Goal: Navigation & Orientation: Find specific page/section

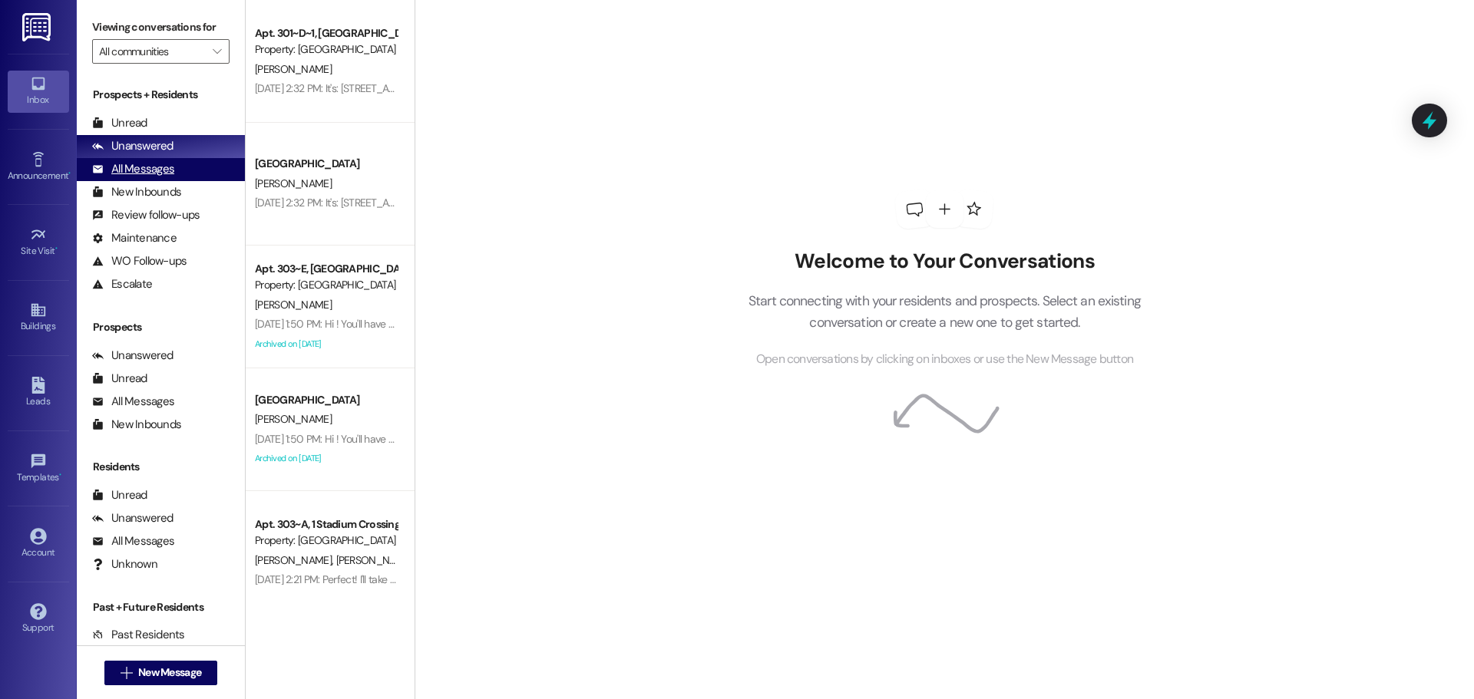
click at [182, 168] on div "All Messages (undefined)" at bounding box center [161, 169] width 168 height 23
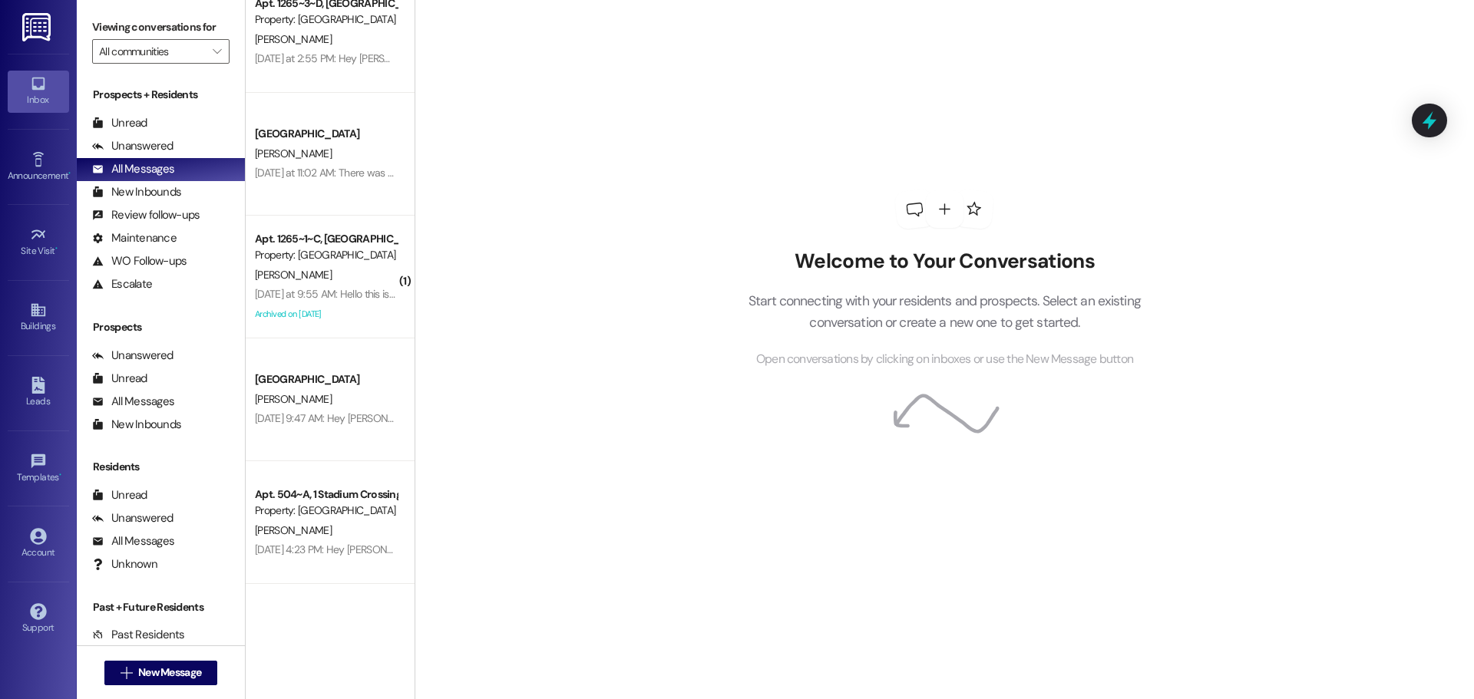
scroll to position [154, 0]
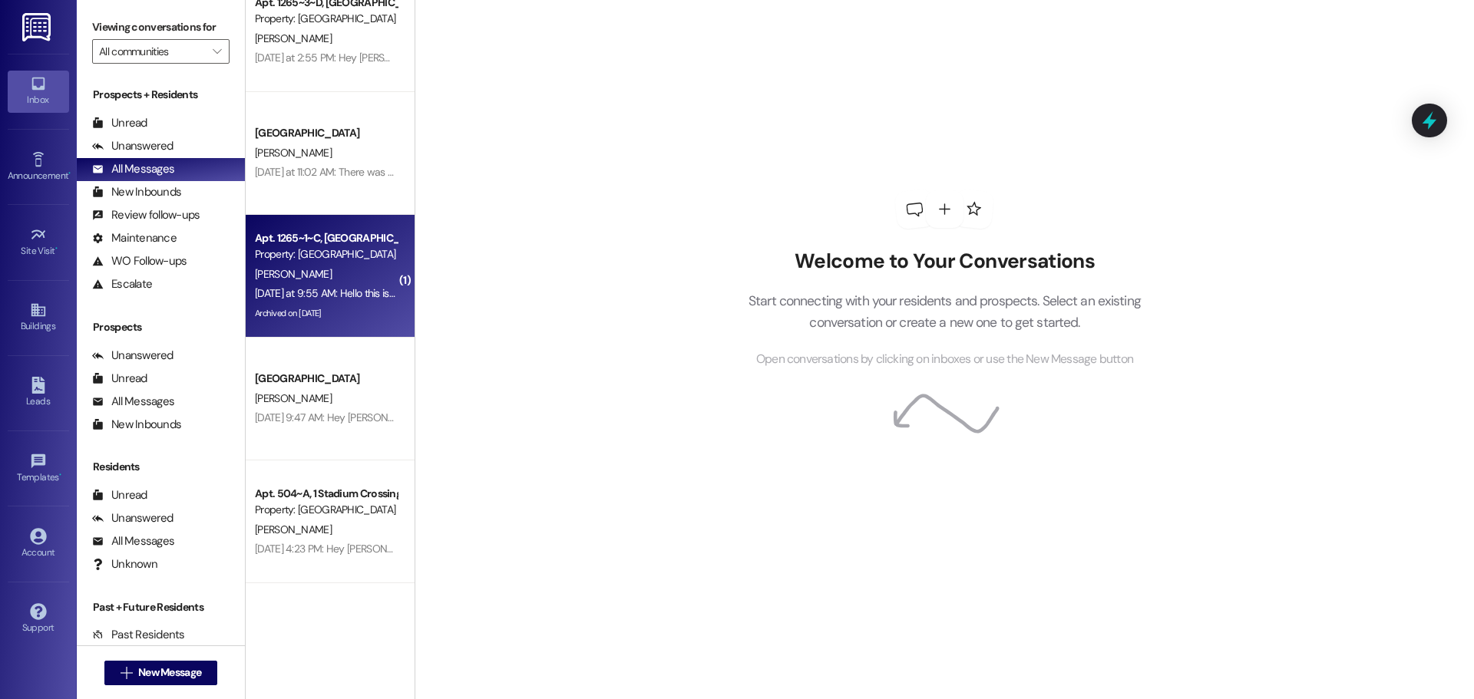
click at [312, 302] on div "[DATE] at 9:55 AM: Hello this is [PERSON_NAME] in 1265-1. Still no sign of the …" at bounding box center [325, 293] width 145 height 19
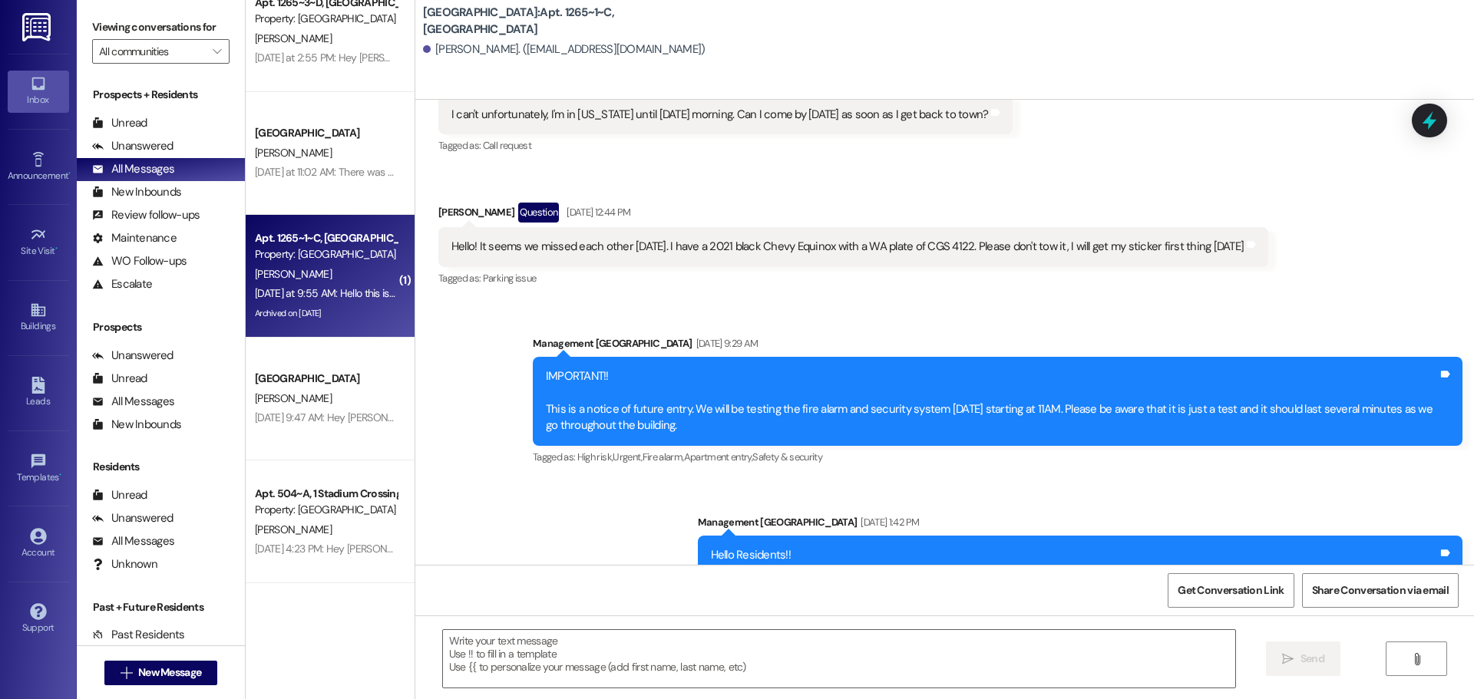
scroll to position [11964, 0]
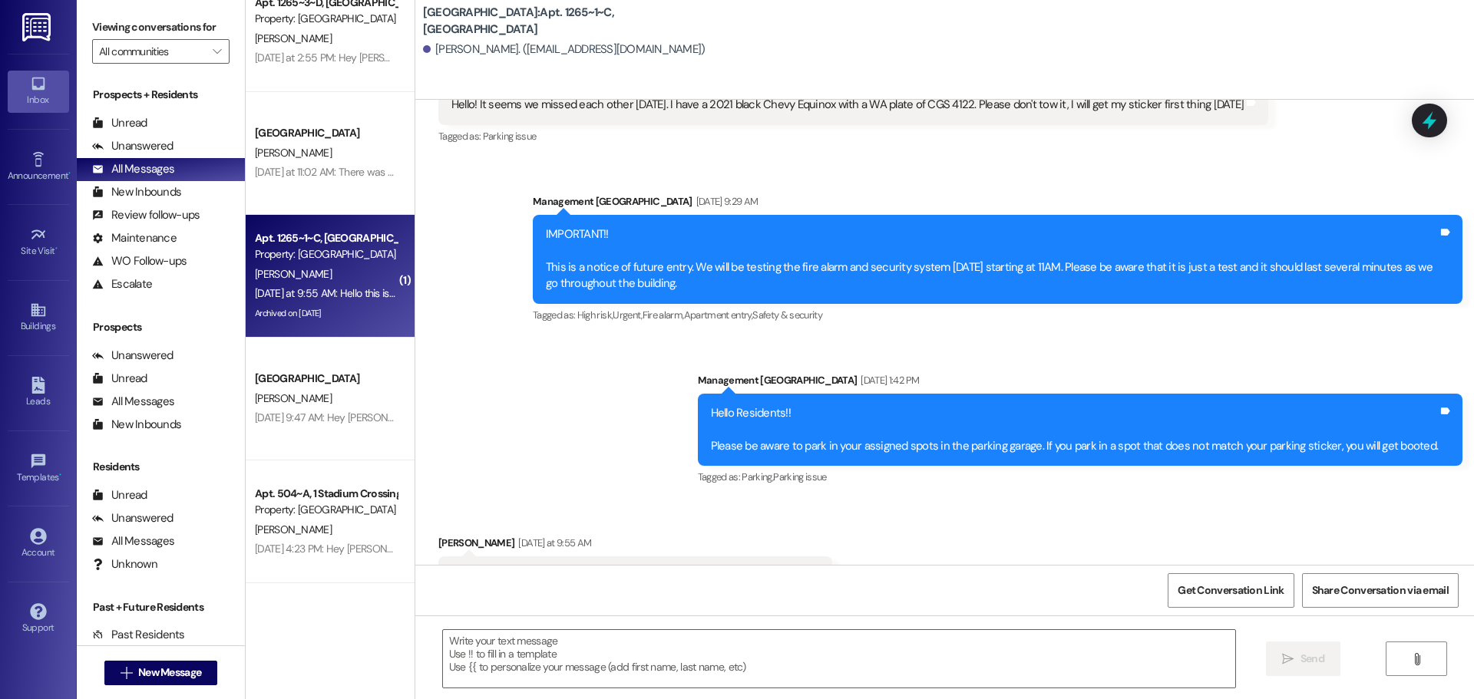
drag, startPoint x: 312, startPoint y: 302, endPoint x: 278, endPoint y: 322, distance: 39.6
click at [278, 322] on div "Archived on [DATE]" at bounding box center [325, 313] width 145 height 19
click at [1426, 121] on icon at bounding box center [1429, 121] width 18 height 24
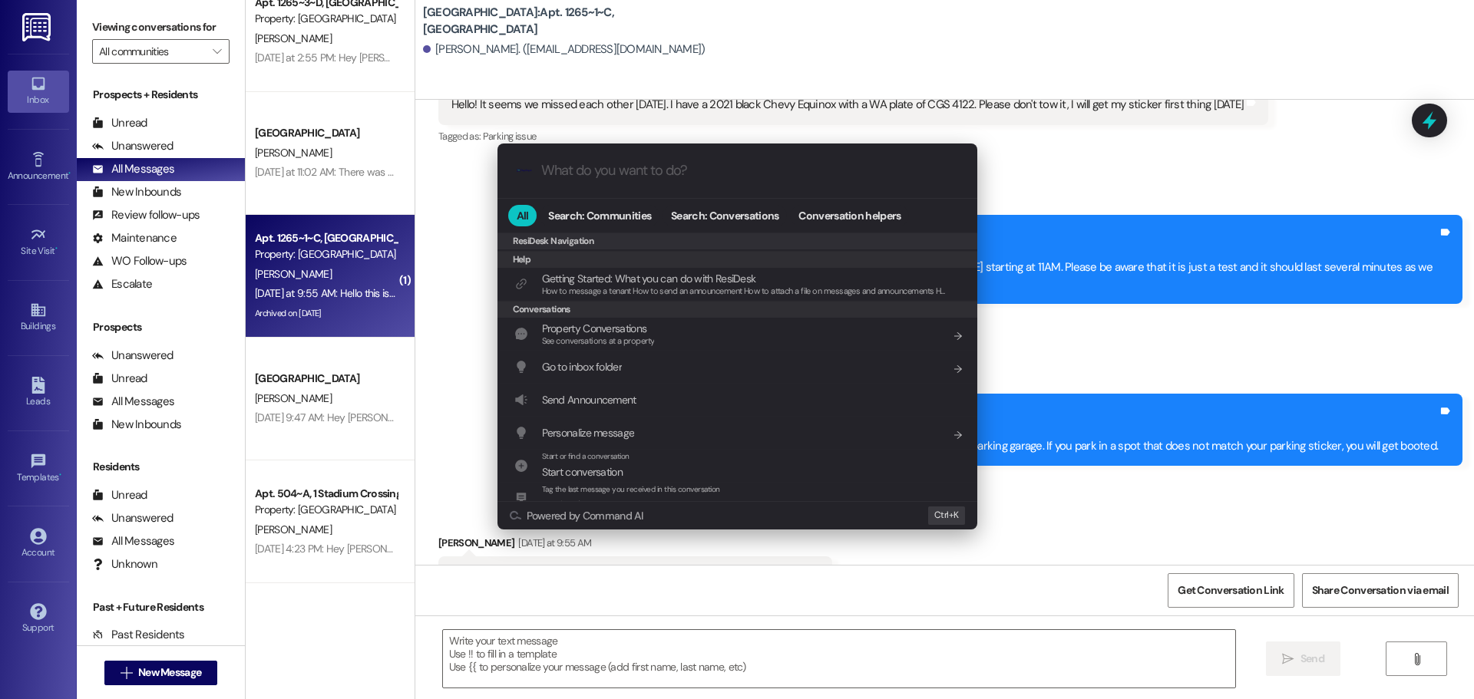
scroll to position [230, 0]
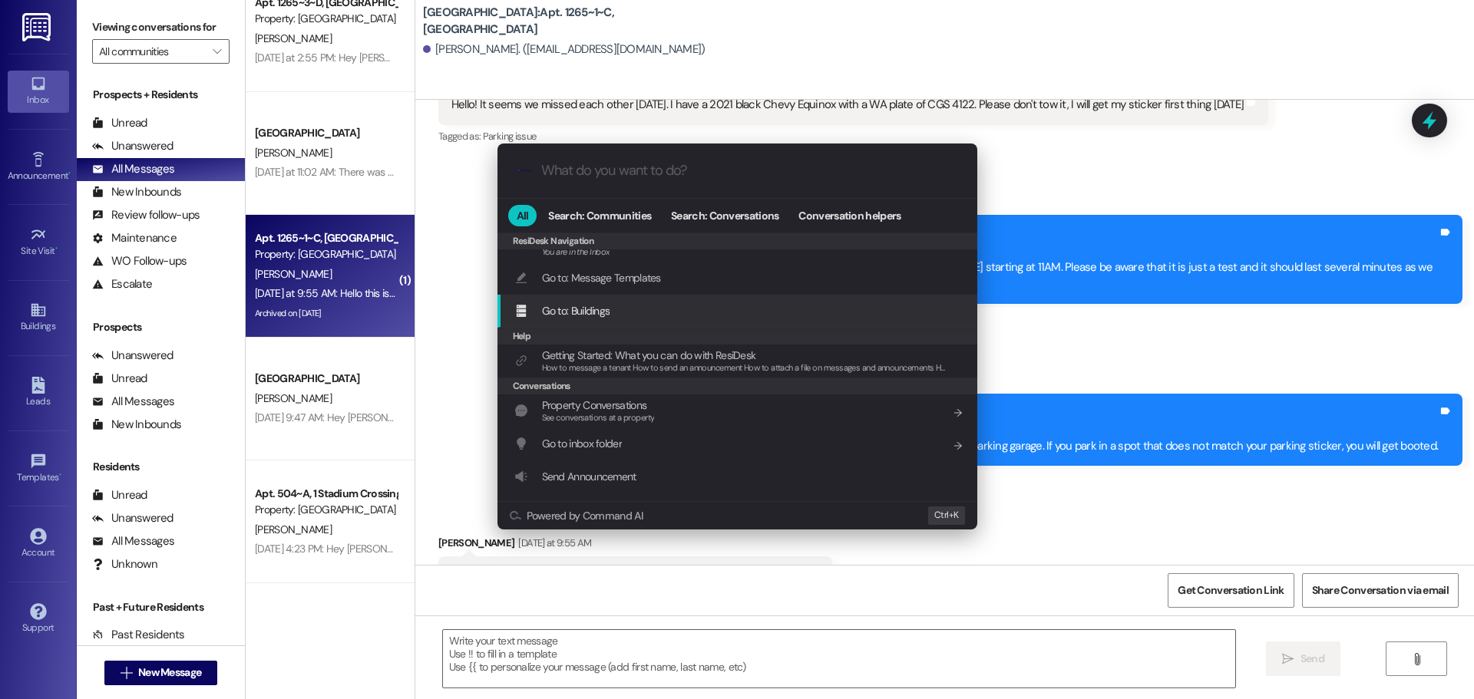
click at [586, 310] on span "Go to: Buildings" at bounding box center [576, 311] width 68 height 14
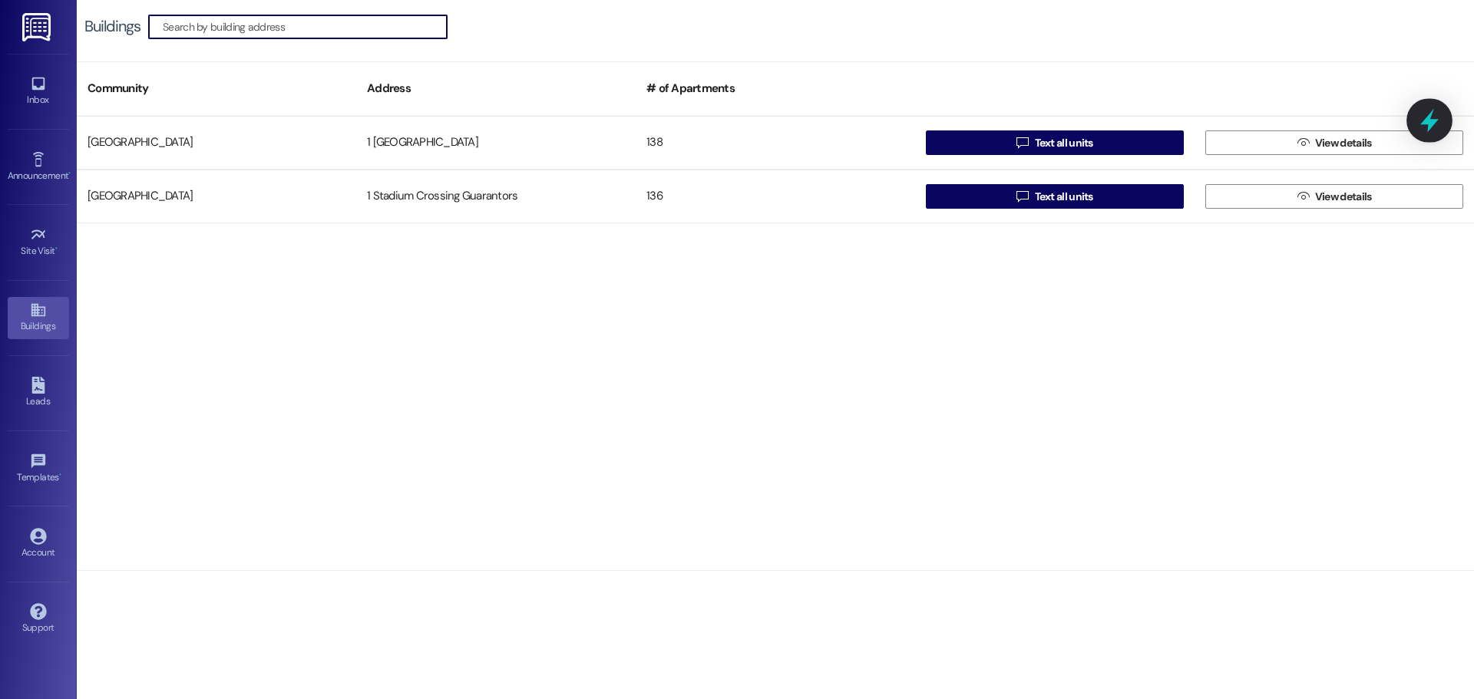
click at [1420, 121] on icon at bounding box center [1429, 120] width 26 height 26
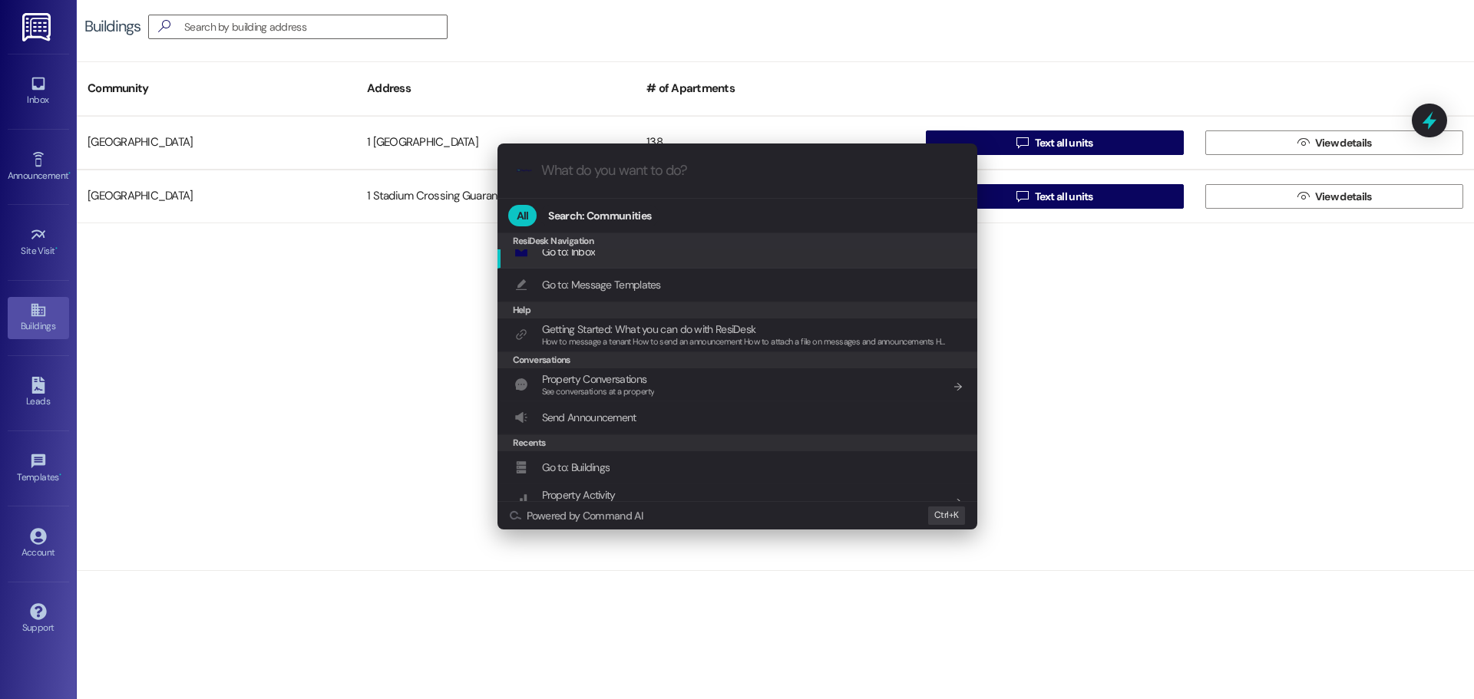
scroll to position [96, 0]
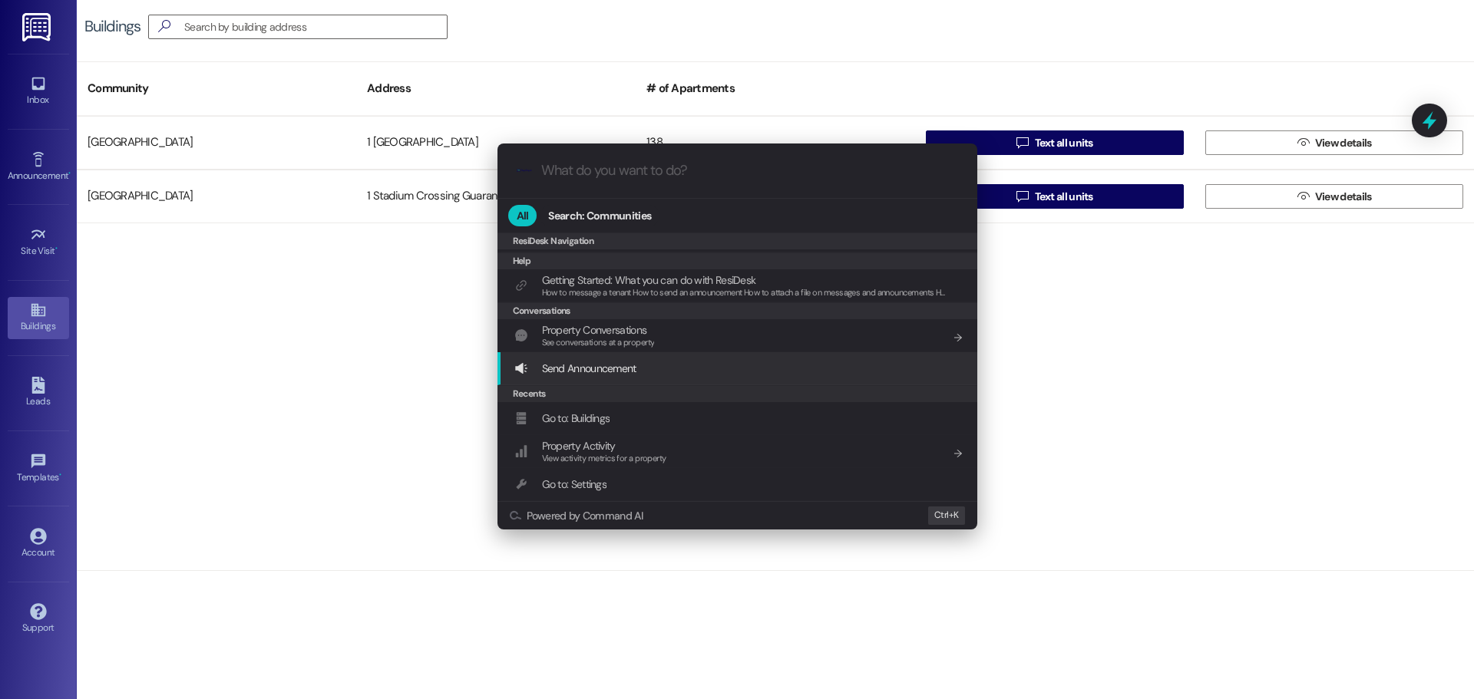
click at [30, 542] on div ".cls-1{fill:#0a055f;}.cls-2{fill:#0cc4c4;} resideskLogoBlueOrange All Search: C…" at bounding box center [737, 349] width 1474 height 699
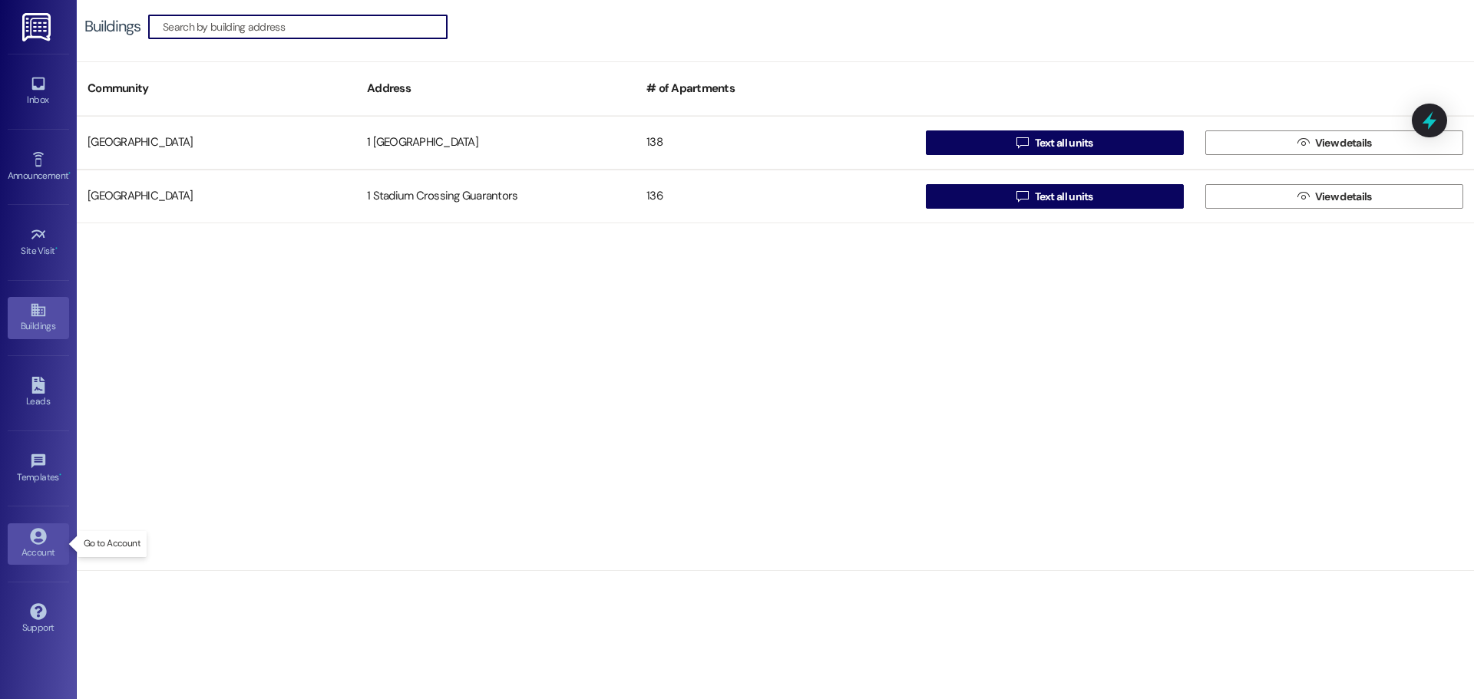
click at [36, 542] on icon at bounding box center [38, 536] width 17 height 17
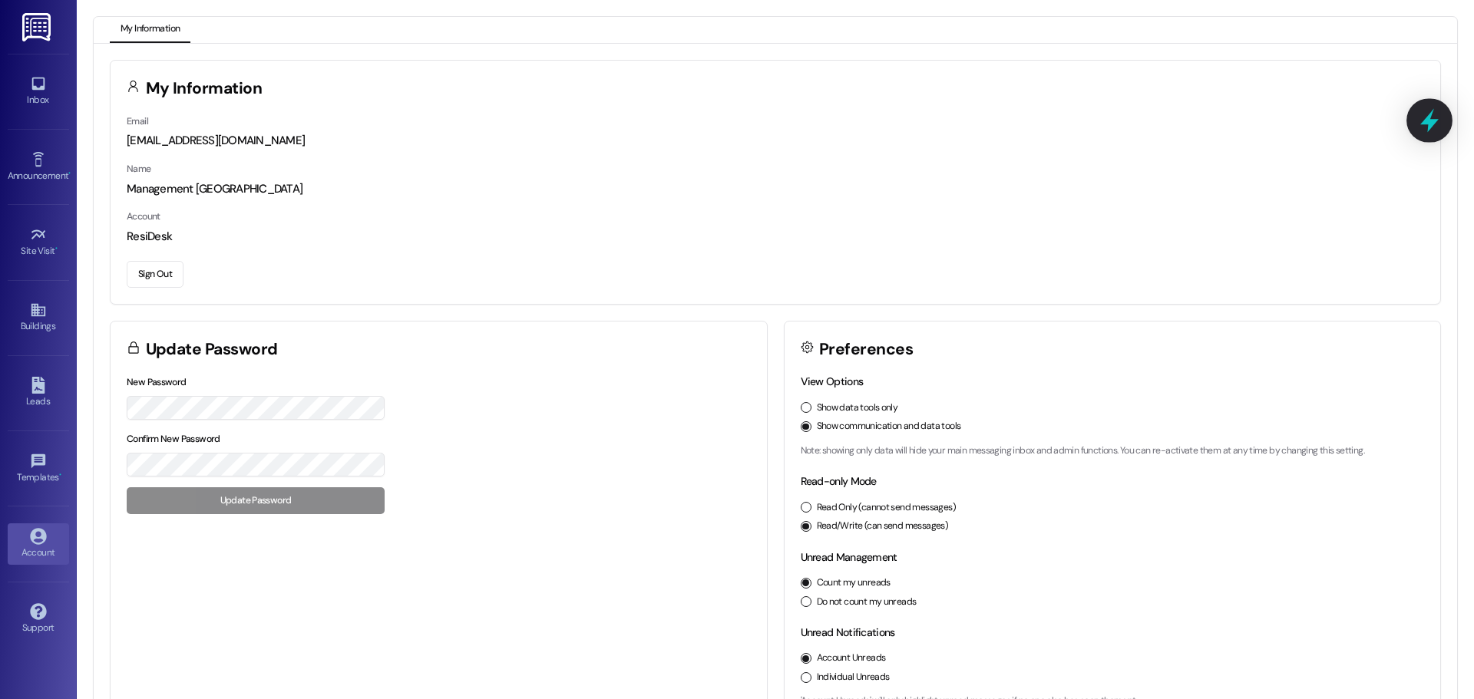
click at [1435, 123] on icon at bounding box center [1429, 121] width 18 height 24
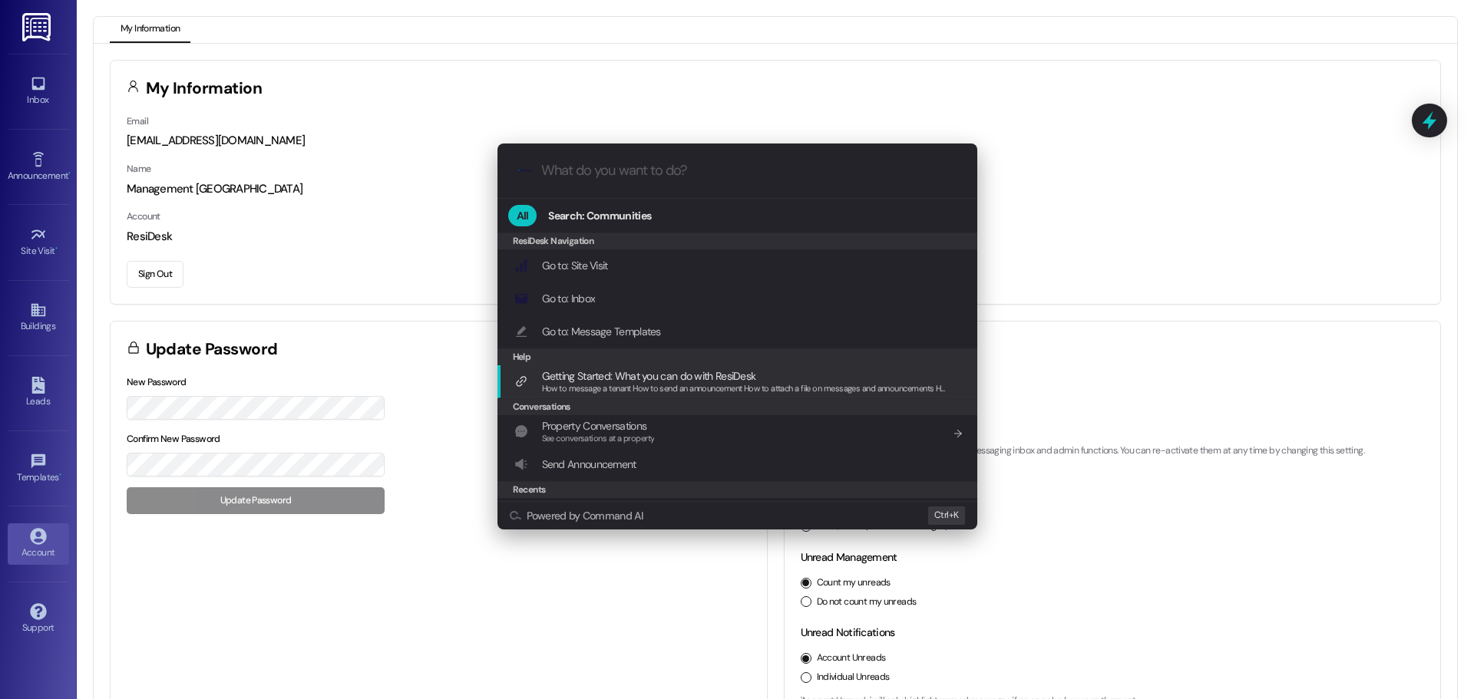
scroll to position [146, 0]
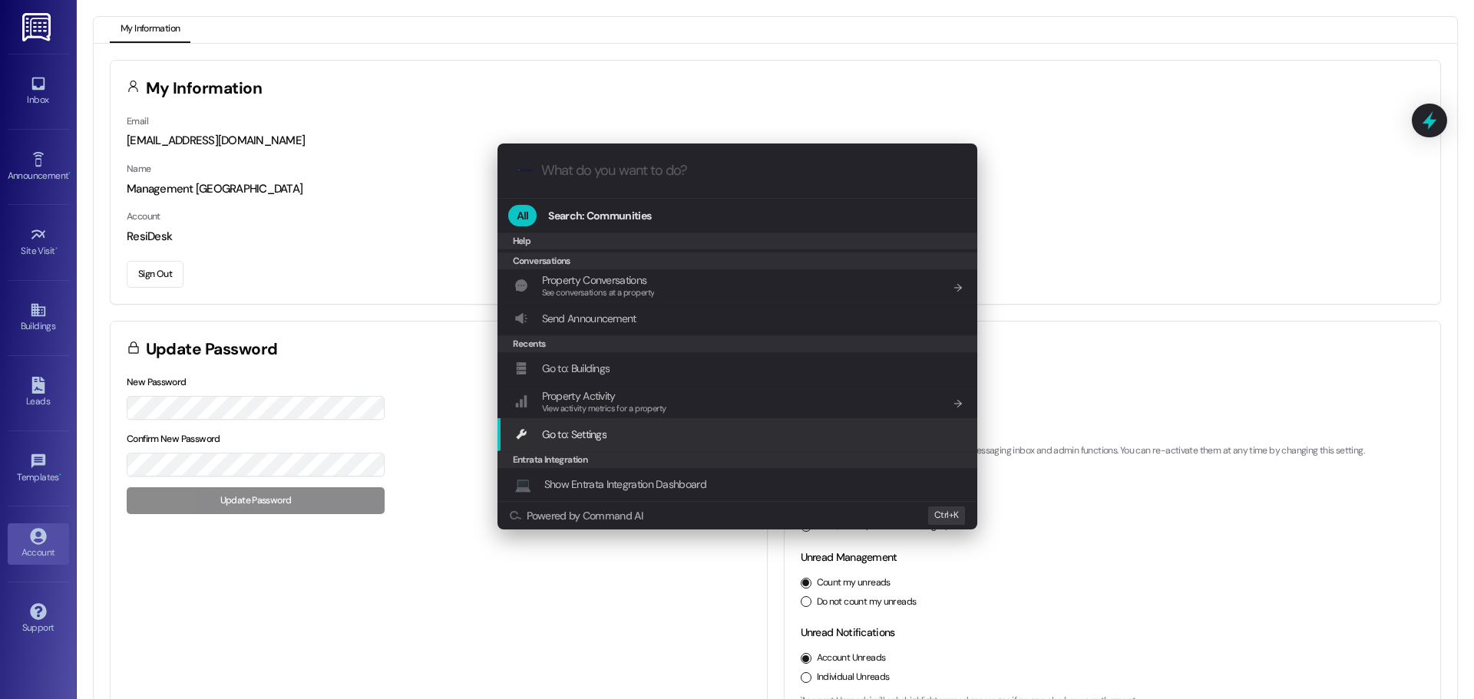
click at [674, 431] on div "Go to: Settings Add shortcut" at bounding box center [738, 434] width 449 height 17
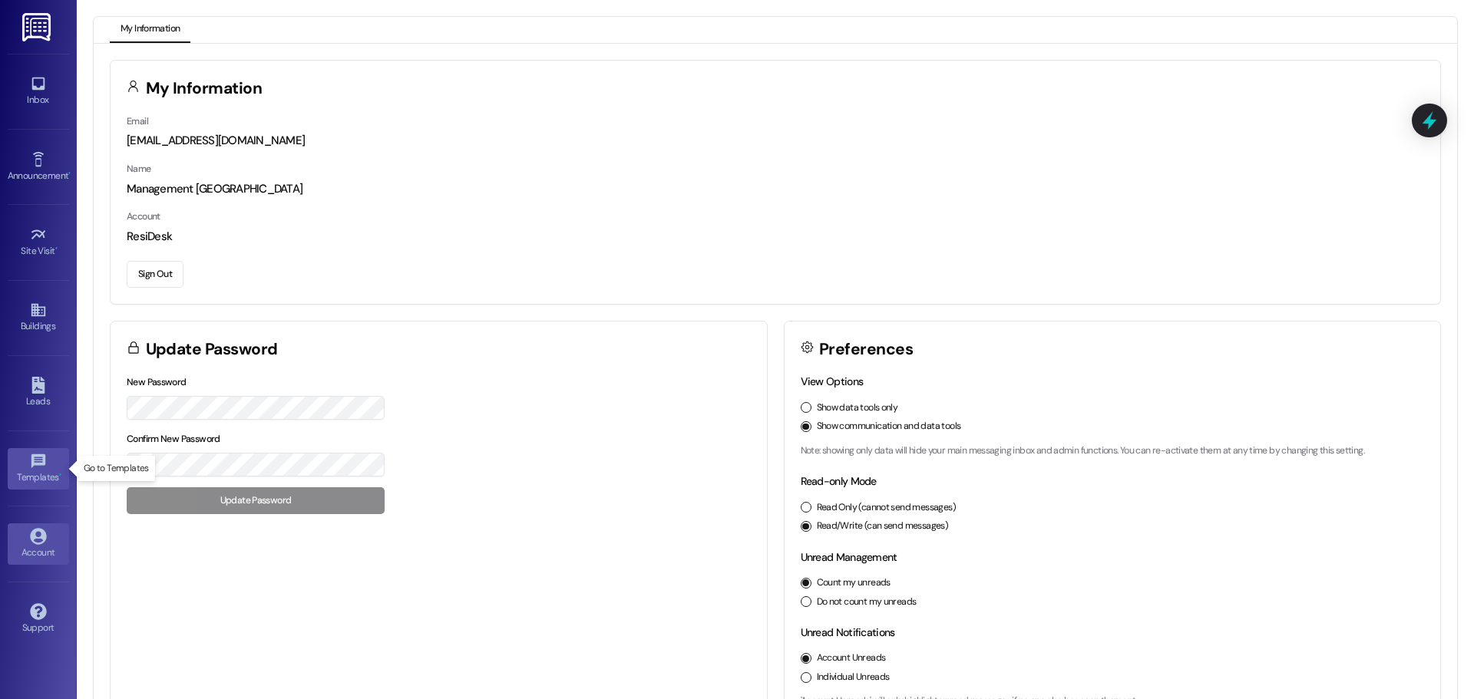
click at [8, 474] on div "Templates •" at bounding box center [38, 477] width 77 height 15
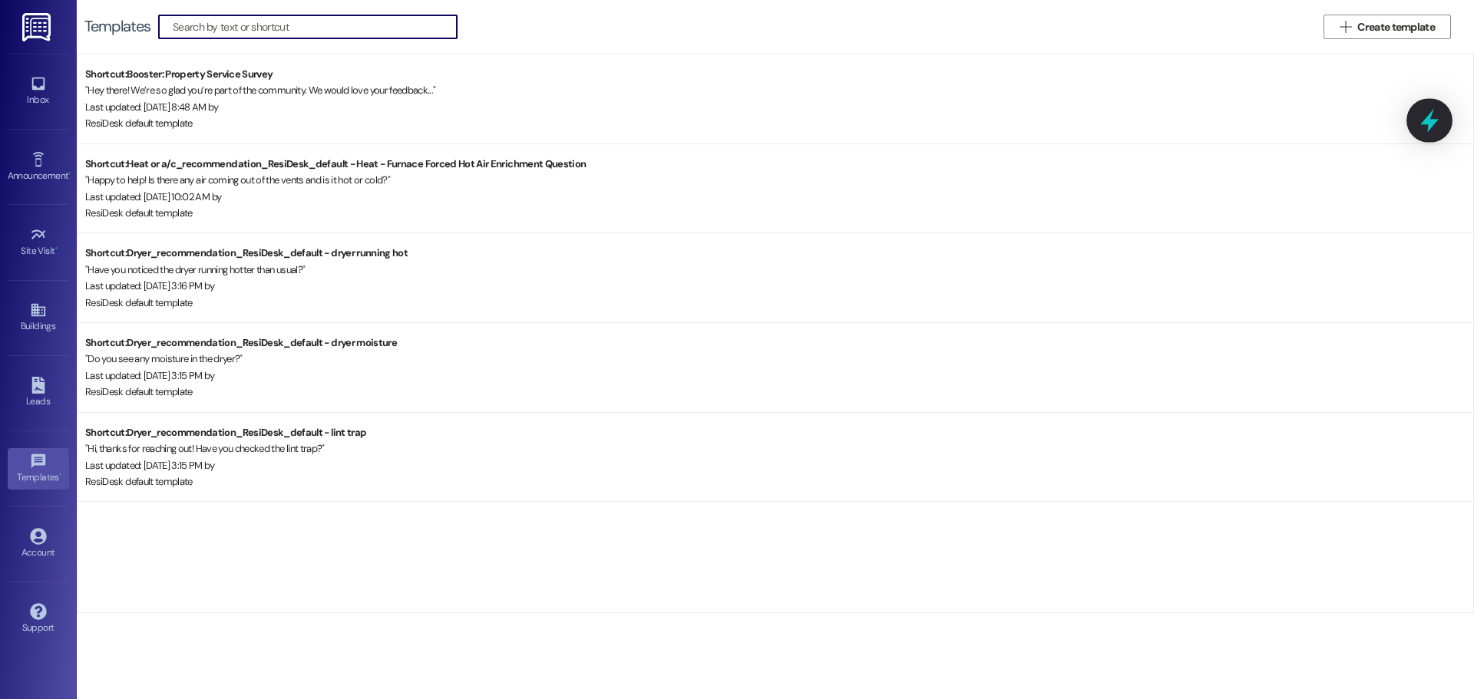
click at [1431, 124] on icon at bounding box center [1429, 121] width 18 height 24
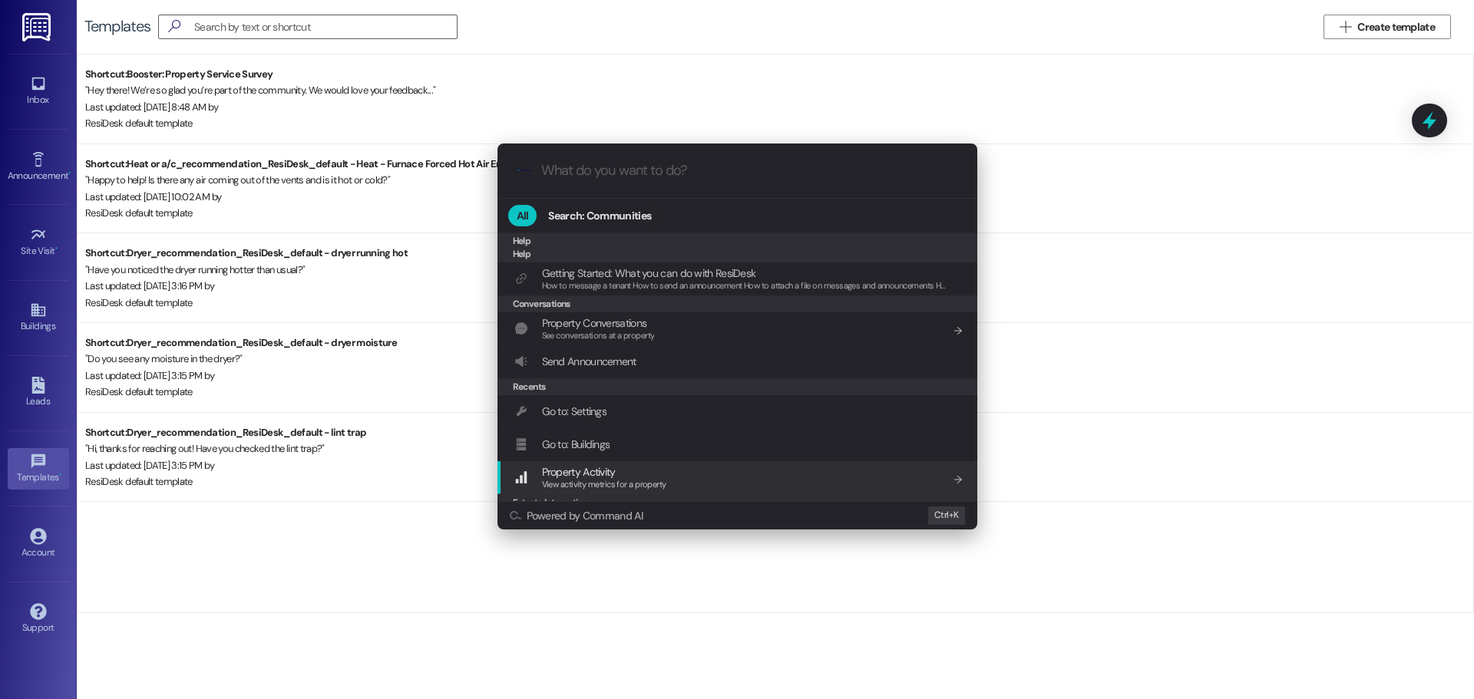
scroll to position [146, 0]
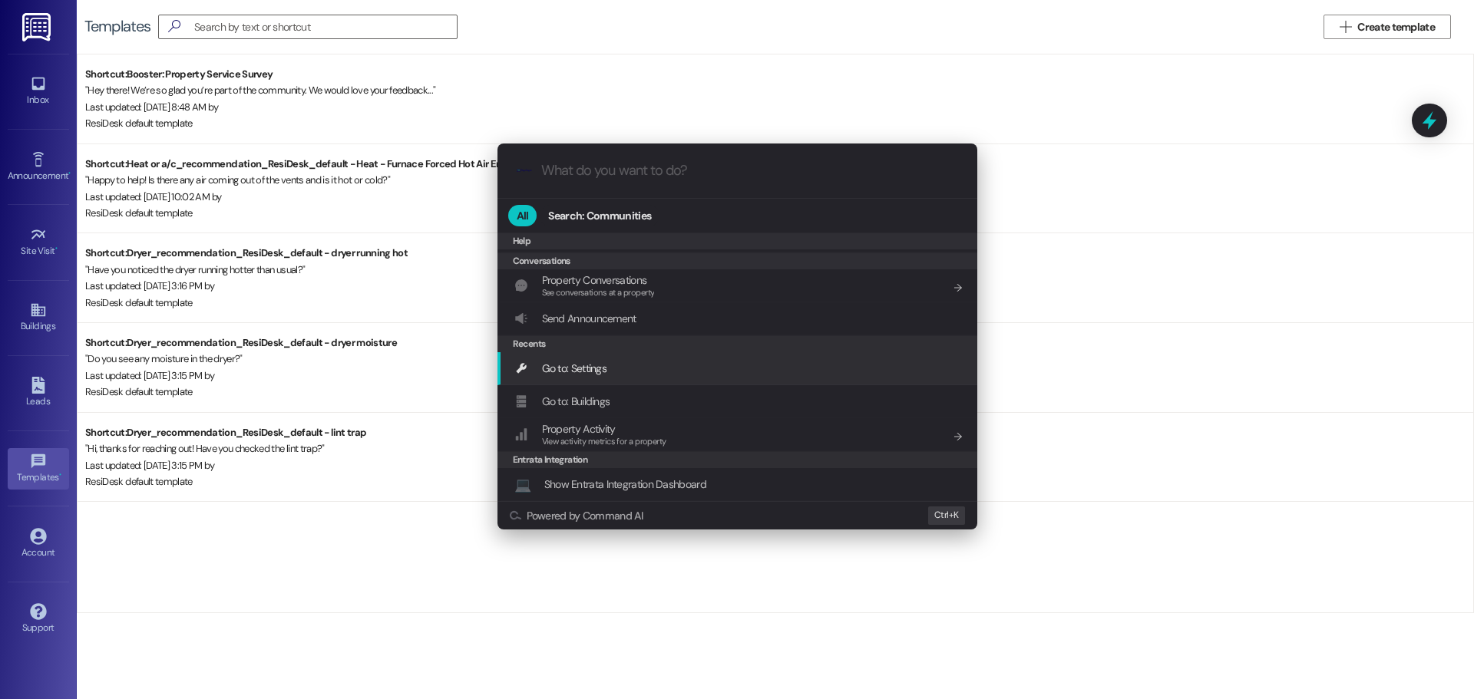
click at [519, 367] on icon "List of options" at bounding box center [521, 369] width 14 height 14
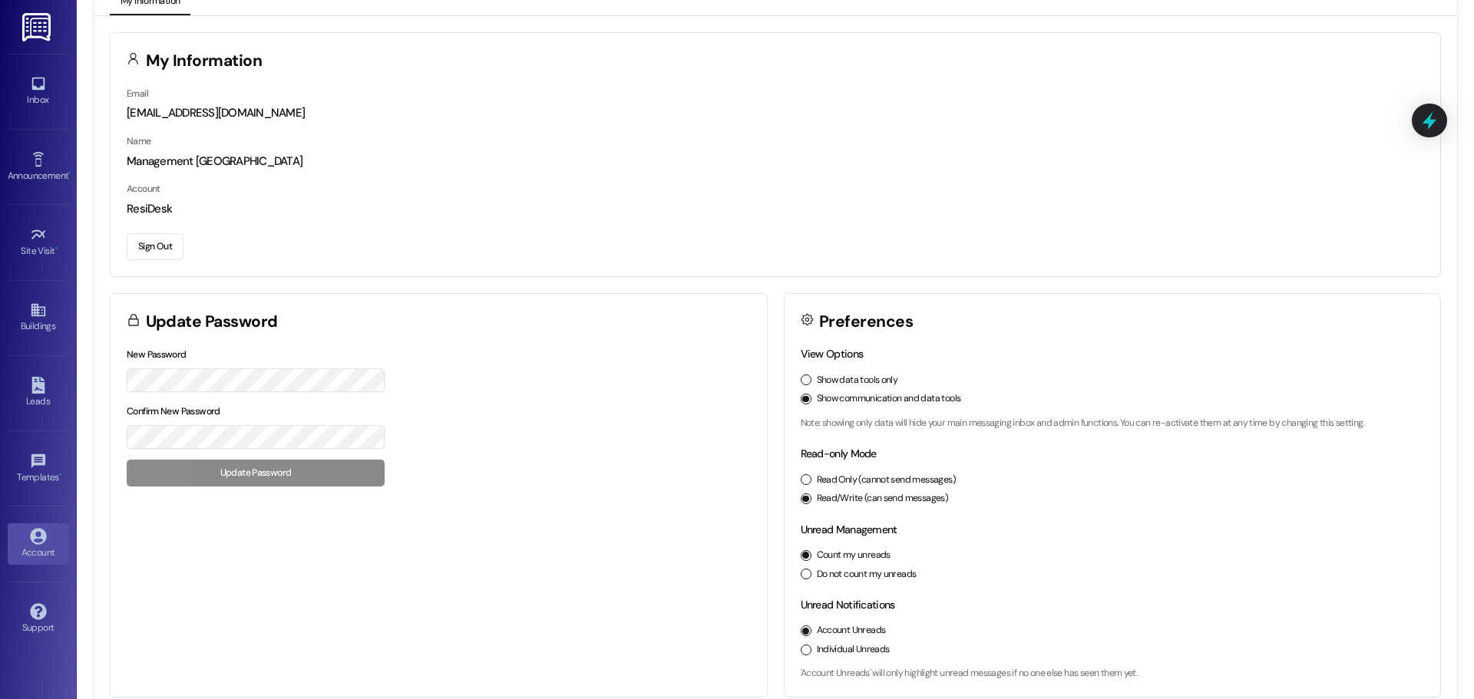
scroll to position [43, 0]
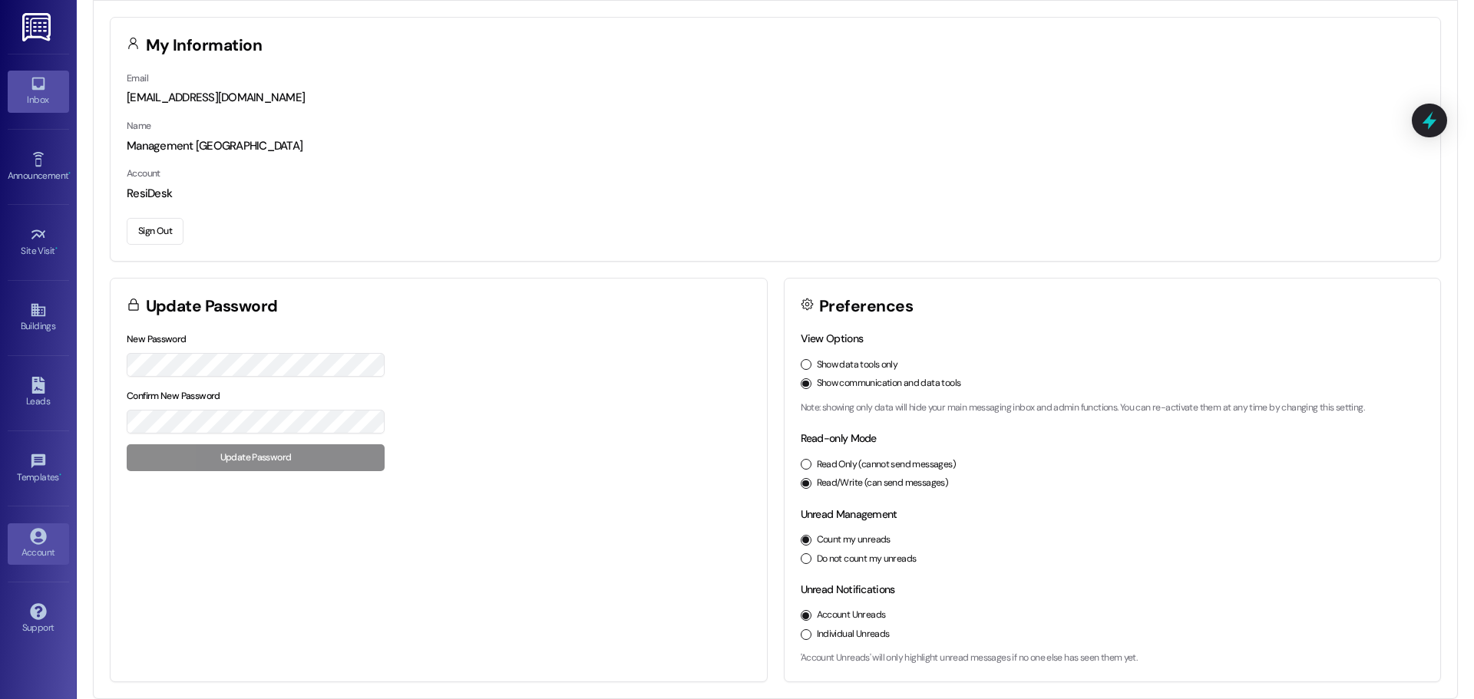
click at [31, 101] on div "Inbox" at bounding box center [38, 99] width 77 height 15
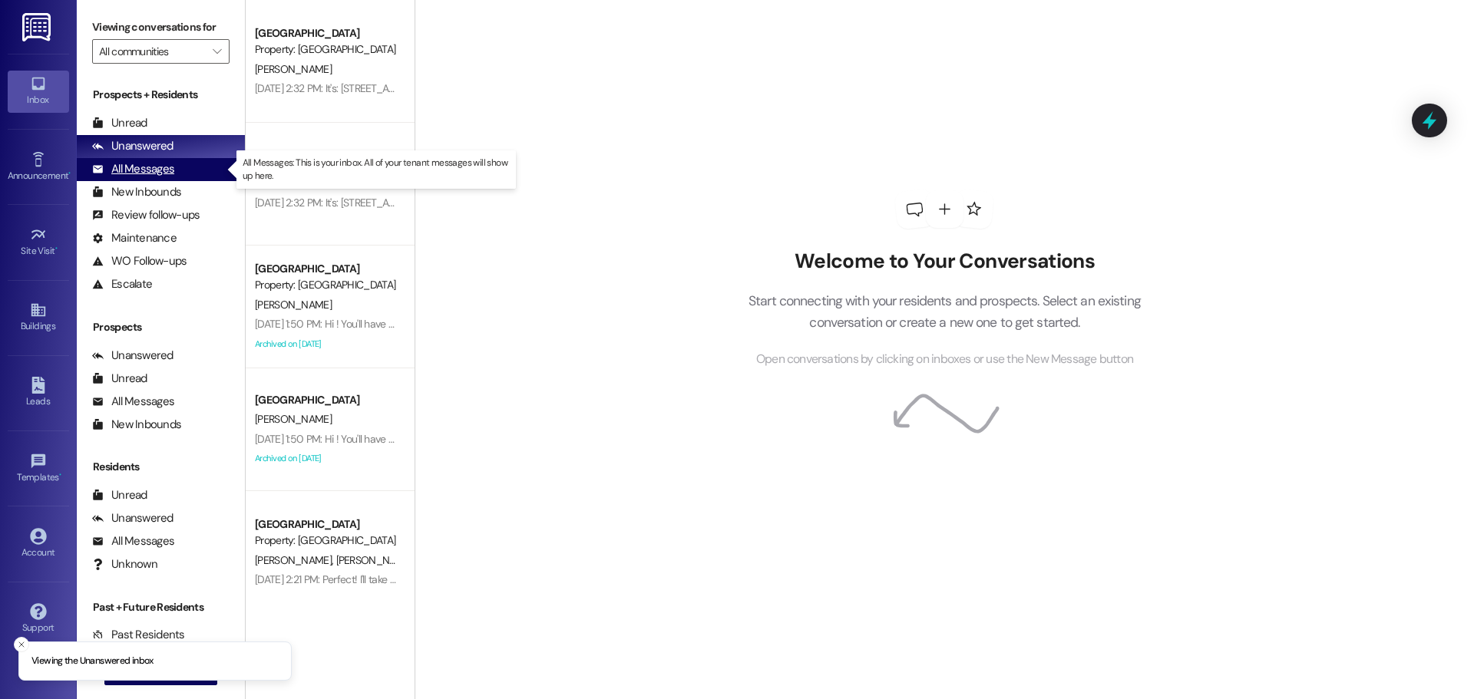
click at [129, 163] on div "All Messages" at bounding box center [133, 169] width 82 height 16
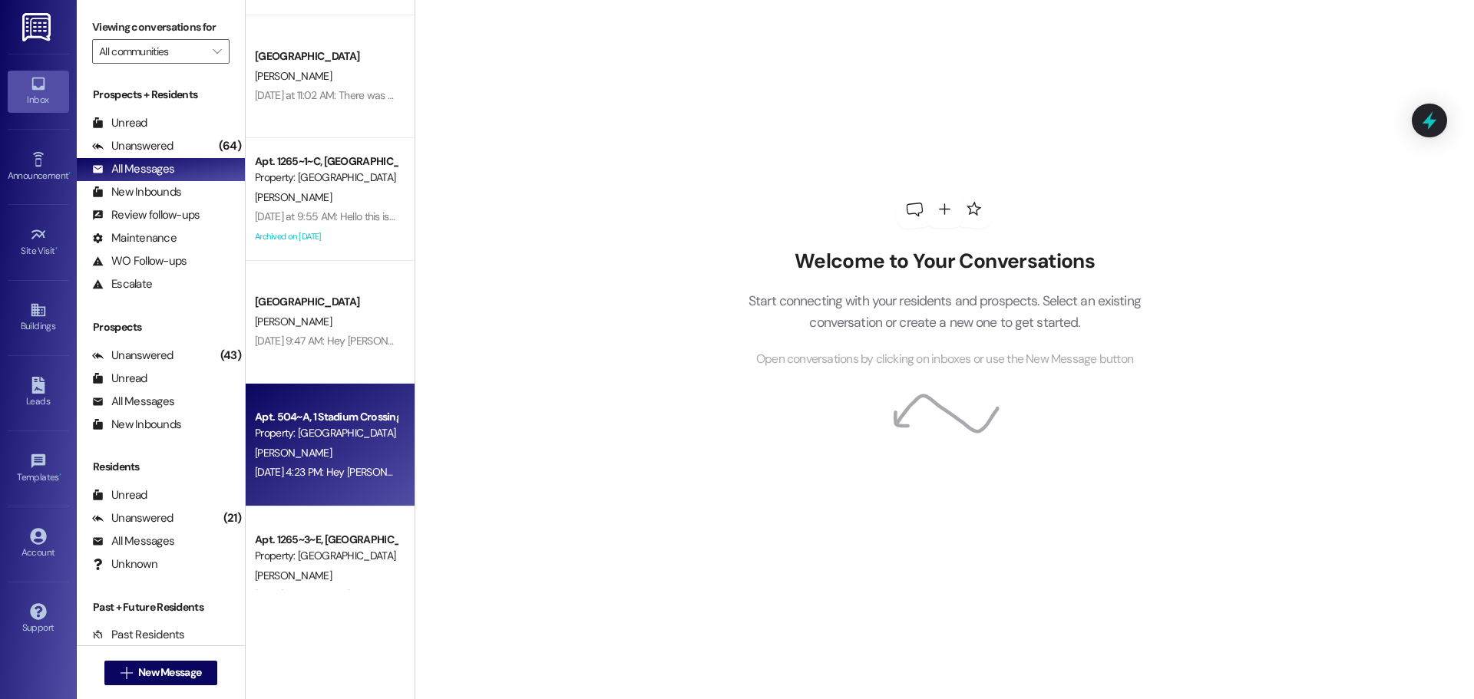
scroll to position [537, 0]
